Goal: Find specific page/section: Find specific page/section

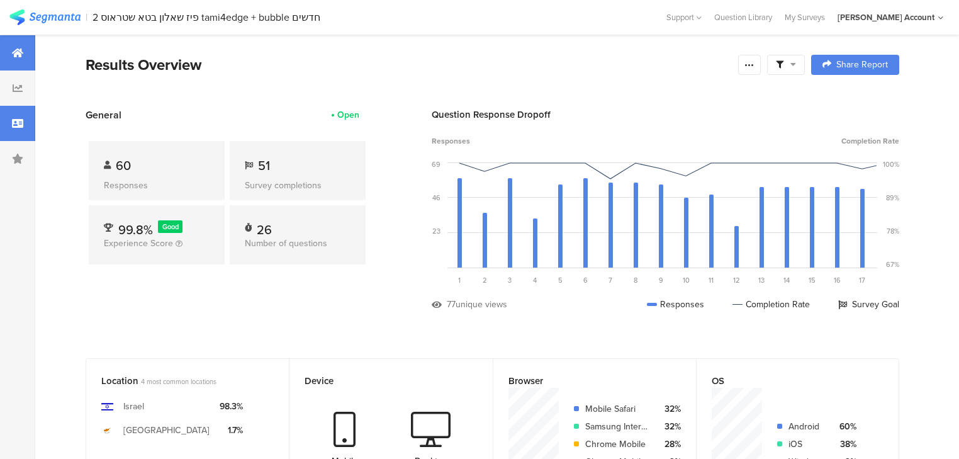
click at [25, 128] on div at bounding box center [17, 123] width 35 height 35
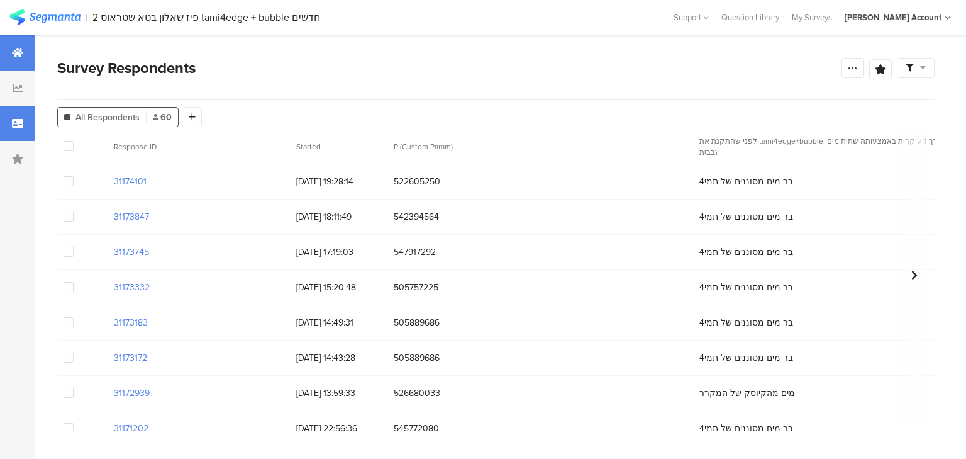
click at [11, 53] on div at bounding box center [17, 52] width 35 height 35
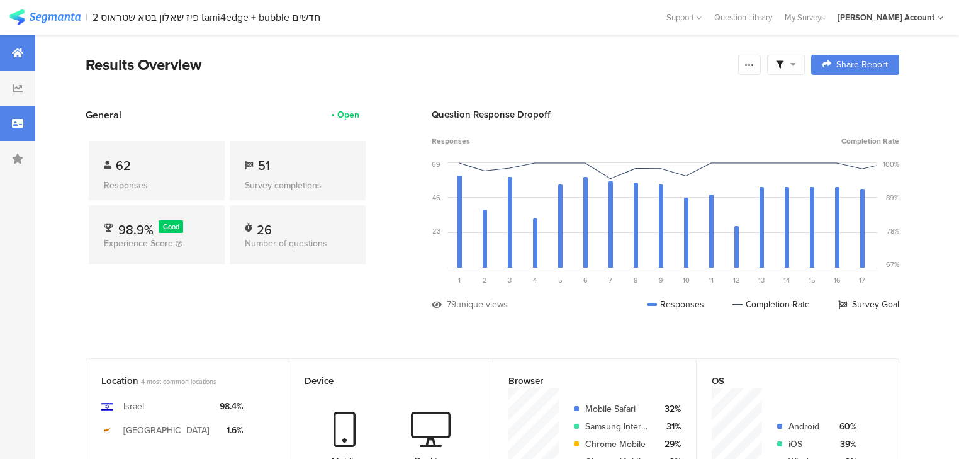
click at [15, 121] on icon at bounding box center [17, 123] width 11 height 10
